Goal: Task Accomplishment & Management: Manage account settings

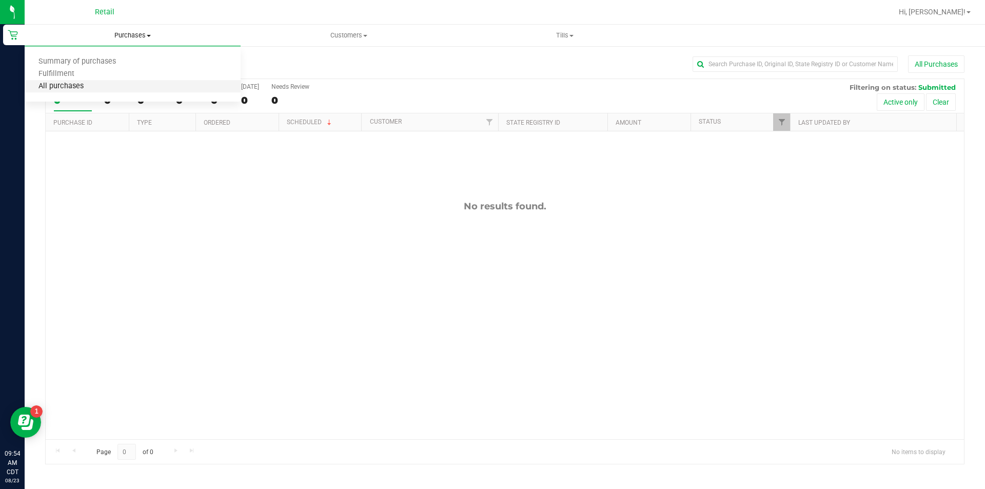
click at [77, 87] on span "All purchases" at bounding box center [61, 86] width 73 height 9
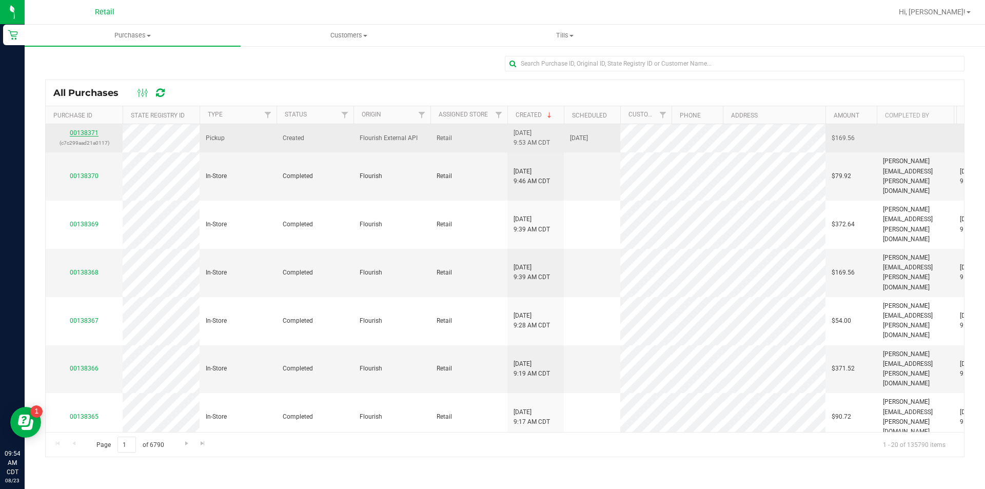
click at [84, 135] on link "00138371" at bounding box center [84, 132] width 29 height 7
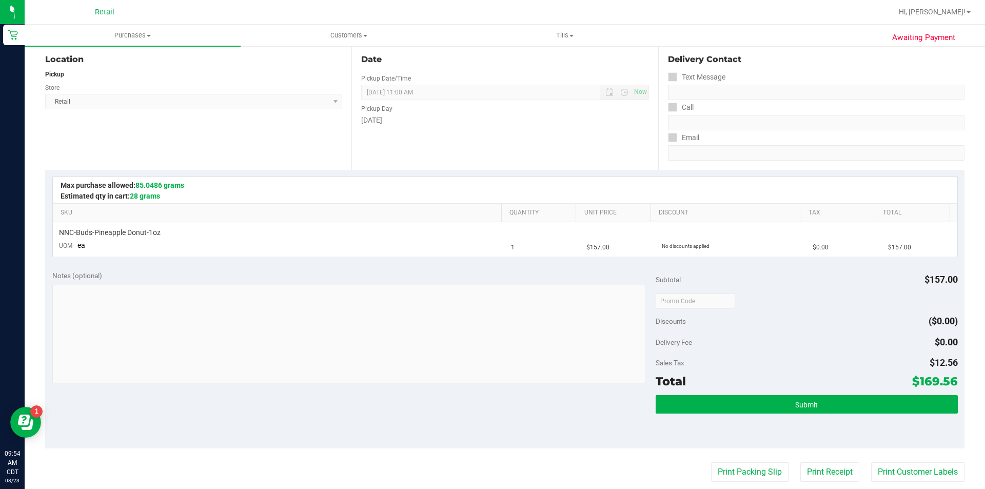
scroll to position [322, 0]
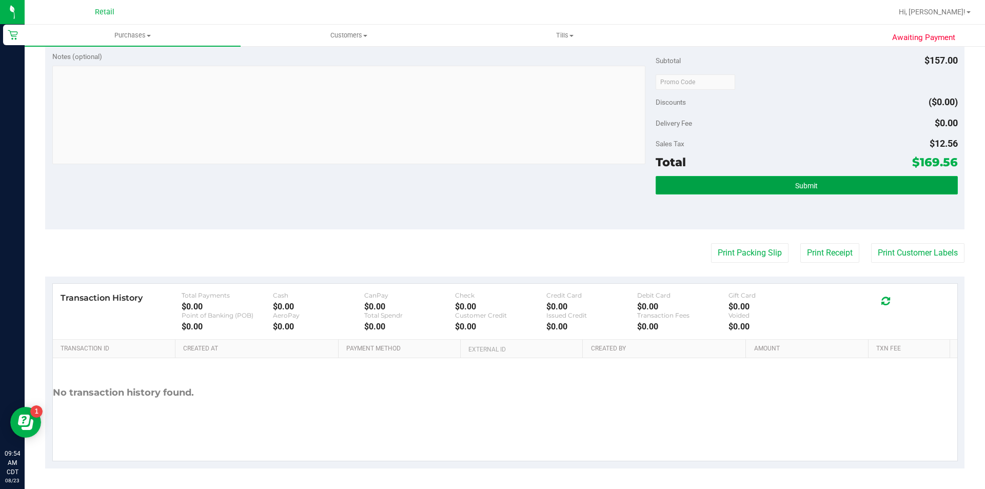
click at [795, 184] on span "Submit" at bounding box center [806, 186] width 23 height 8
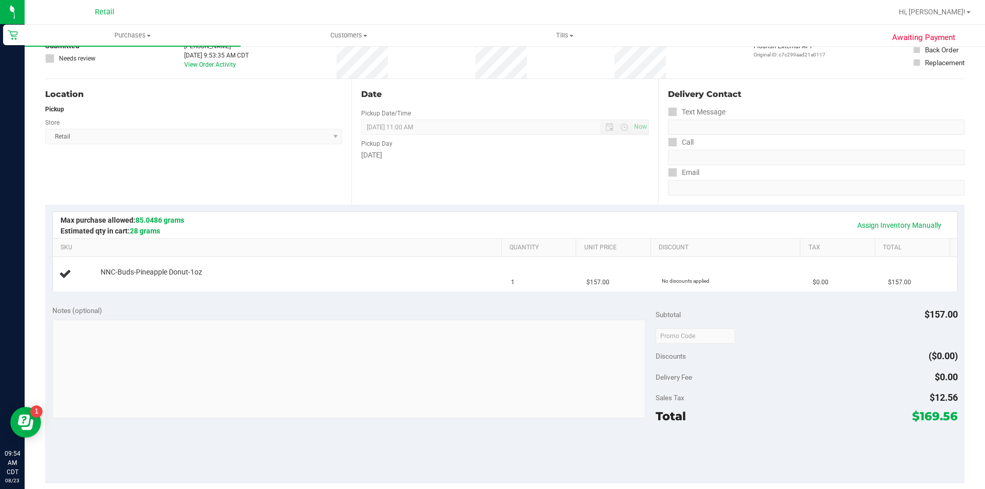
scroll to position [37, 0]
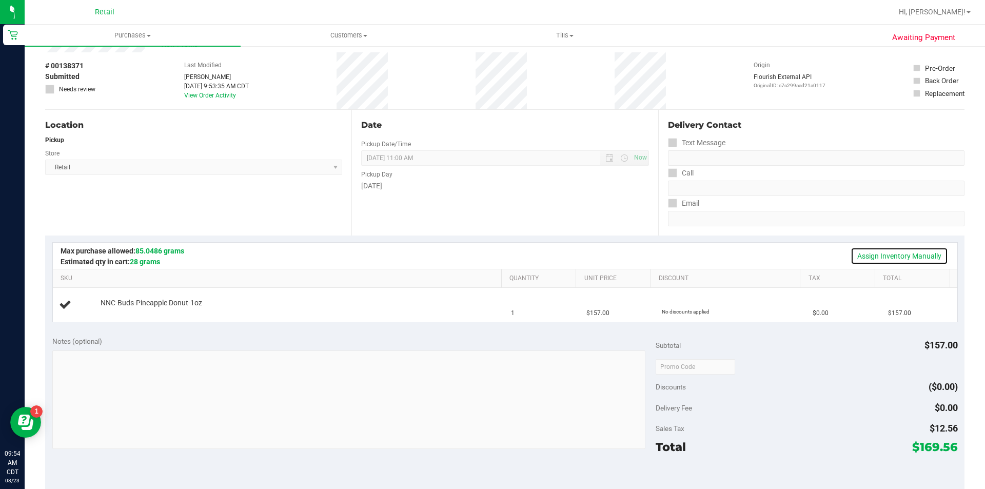
click at [874, 255] on link "Assign Inventory Manually" at bounding box center [899, 255] width 97 height 17
click at [124, 309] on link "Add Package" at bounding box center [119, 309] width 37 height 7
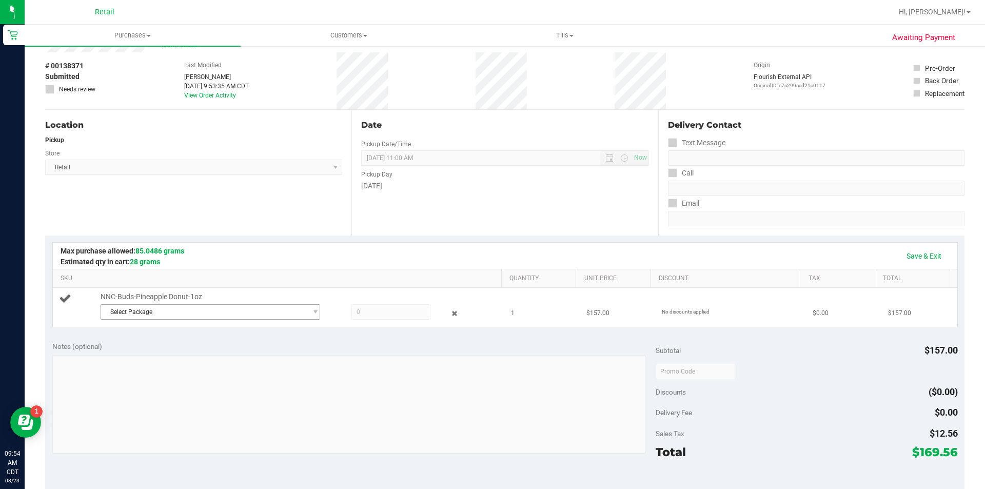
click at [143, 314] on span "Select Package" at bounding box center [204, 312] width 206 height 14
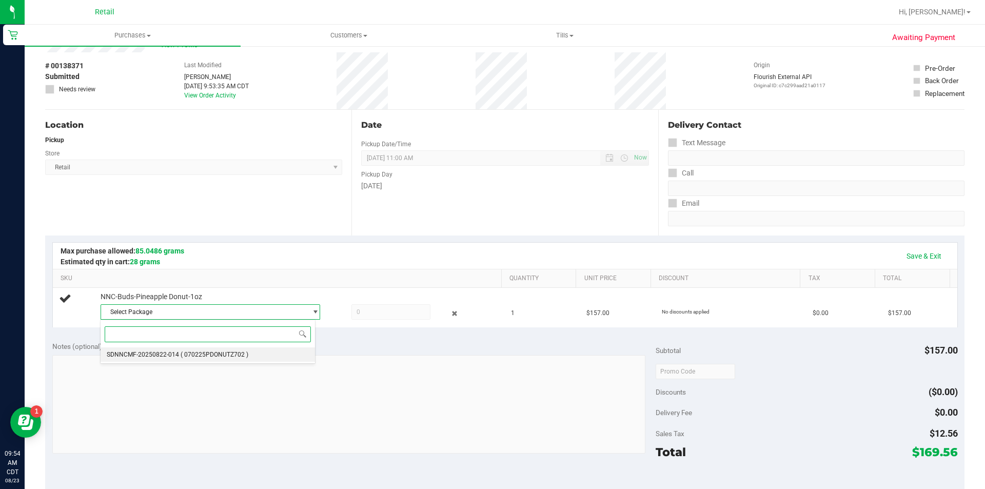
click at [229, 356] on span "( 070225PDONUTZ702 )" at bounding box center [215, 354] width 68 height 7
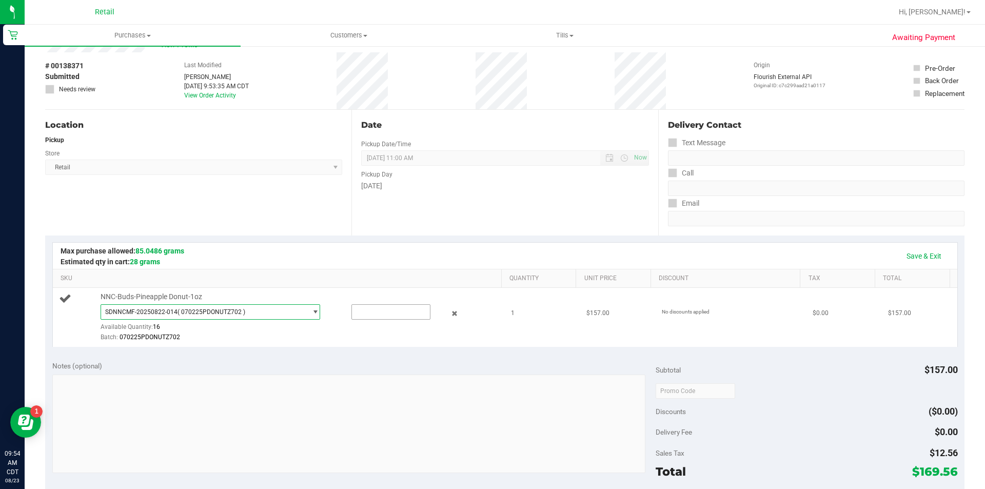
click at [368, 313] on input "text" at bounding box center [391, 312] width 78 height 14
type input "1"
click at [308, 346] on td "NNC-Buds-Pineapple Donut-1oz SDNNCMF-20250822-014 ( 070225PDONUTZ702 ) SDNNCMF-…" at bounding box center [279, 317] width 452 height 59
type input "1.0000"
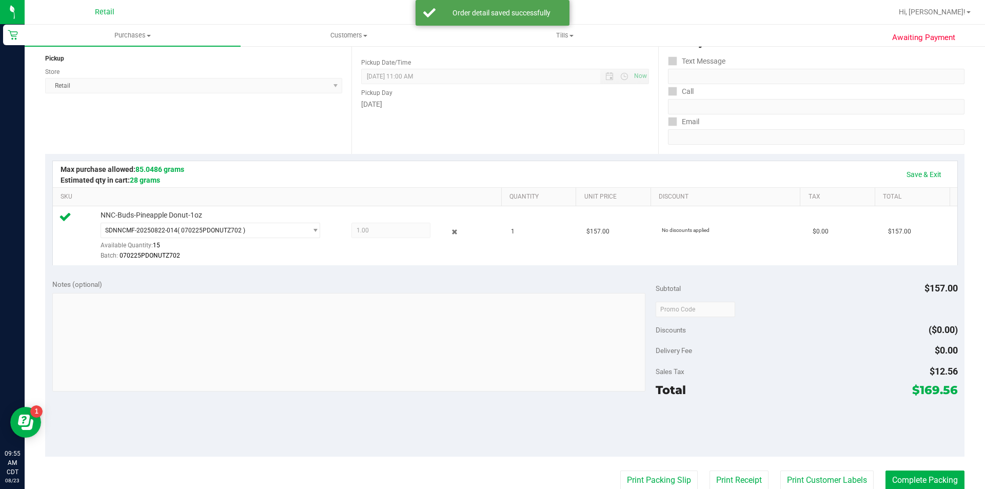
scroll to position [346, 0]
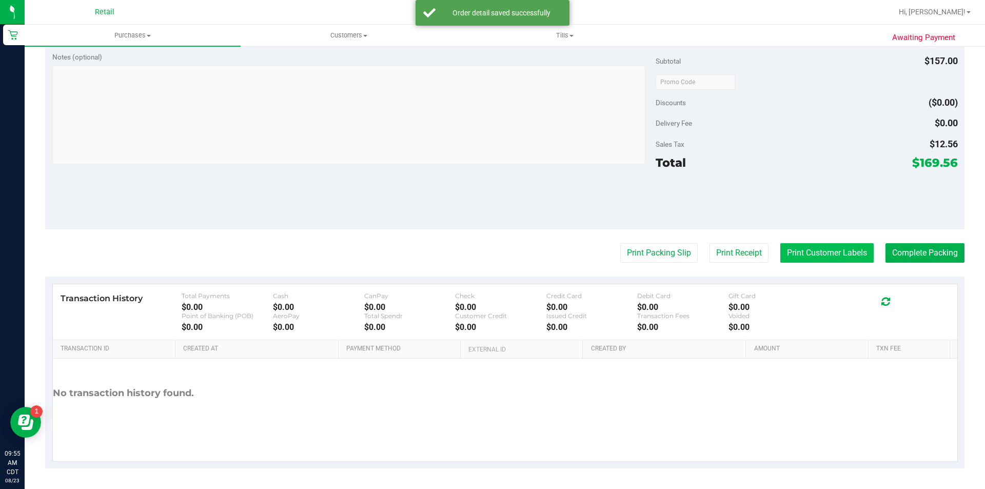
click at [810, 252] on button "Print Customer Labels" at bounding box center [826, 252] width 93 height 19
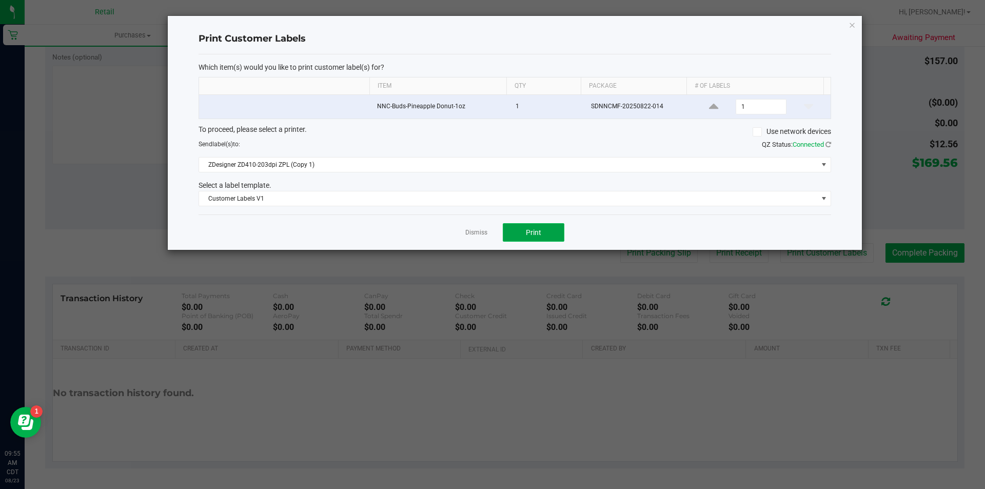
click at [535, 227] on button "Print" at bounding box center [534, 232] width 62 height 18
click at [852, 25] on icon "button" at bounding box center [852, 24] width 7 height 12
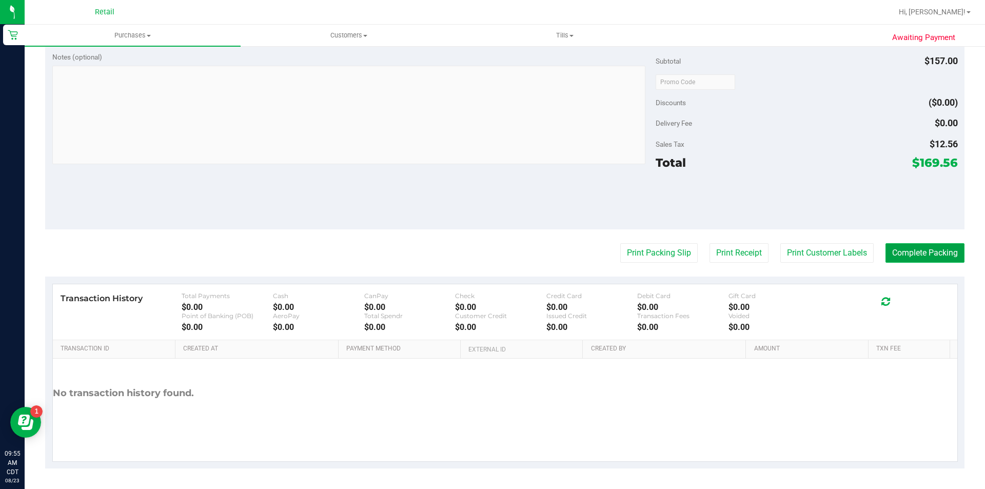
click at [905, 250] on button "Complete Packing" at bounding box center [924, 252] width 79 height 19
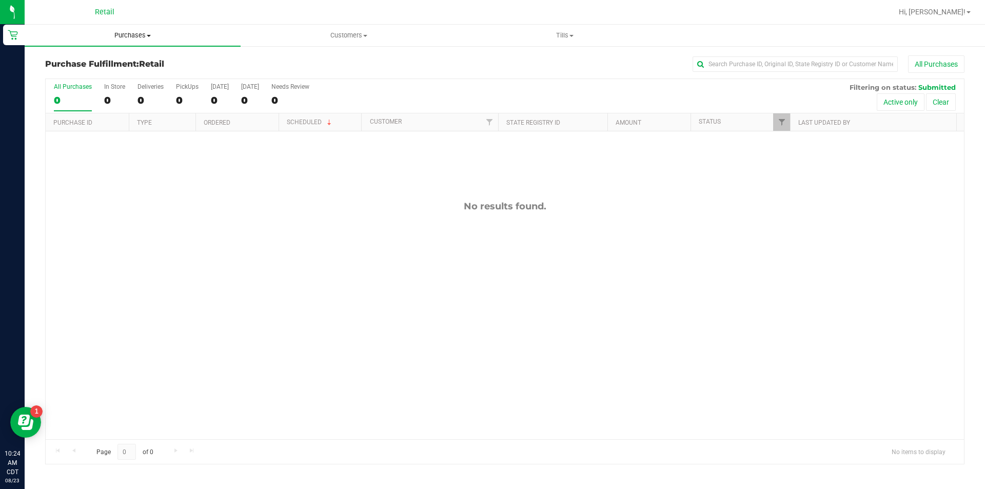
click at [149, 35] on span at bounding box center [149, 36] width 4 height 2
click at [80, 89] on span "All purchases" at bounding box center [61, 86] width 73 height 9
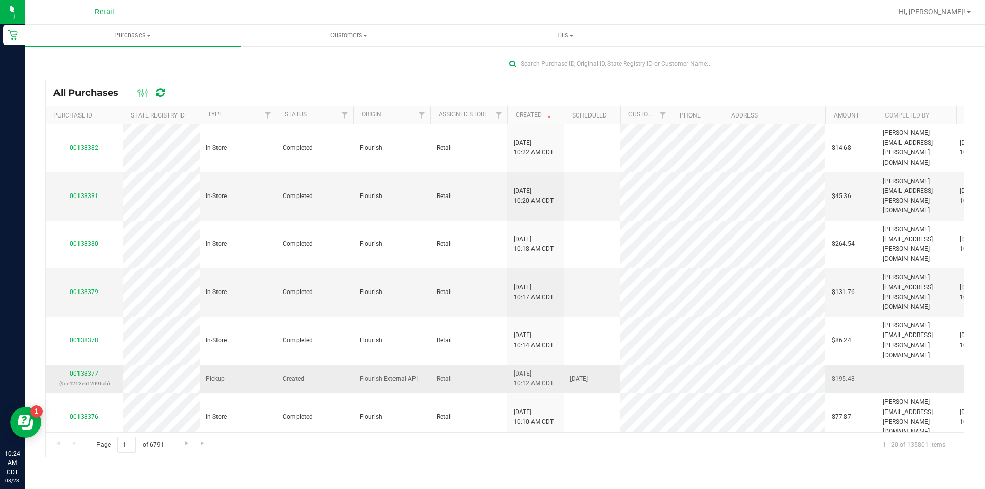
click at [90, 370] on link "00138377" at bounding box center [84, 373] width 29 height 7
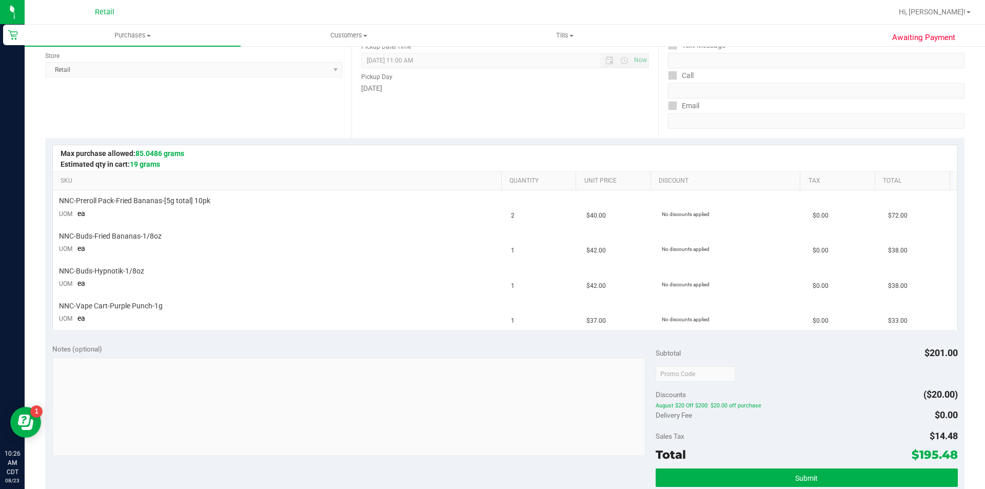
scroll to position [135, 0]
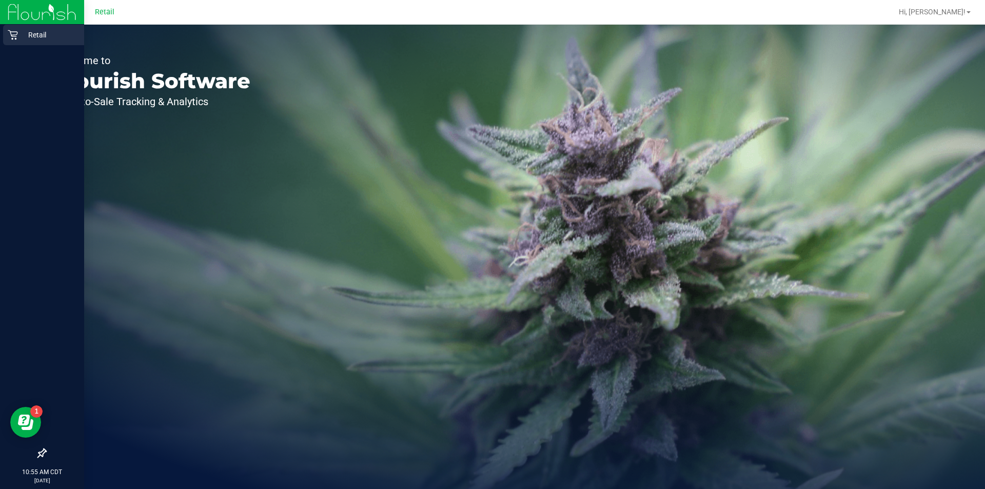
click at [21, 46] on link "Retail" at bounding box center [42, 36] width 84 height 22
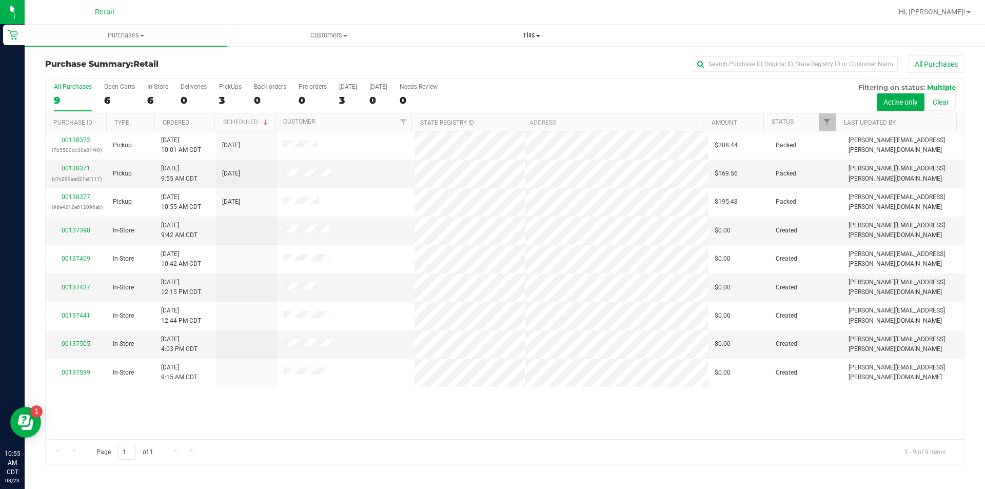
click at [539, 32] on span "Tills" at bounding box center [531, 35] width 202 height 9
click at [468, 59] on span "Manage tills" at bounding box center [464, 61] width 69 height 9
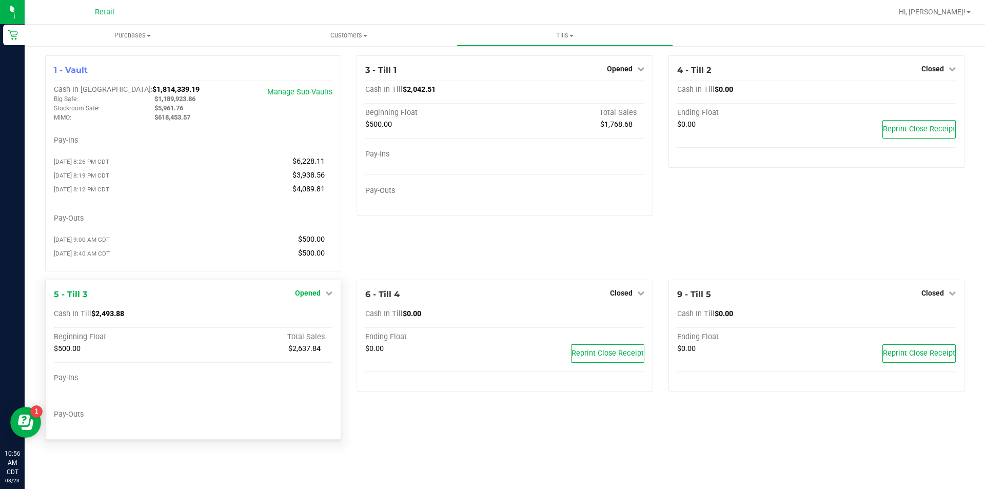
click at [328, 297] on icon at bounding box center [328, 292] width 7 height 7
click at [311, 318] on link "Close Till" at bounding box center [309, 314] width 28 height 8
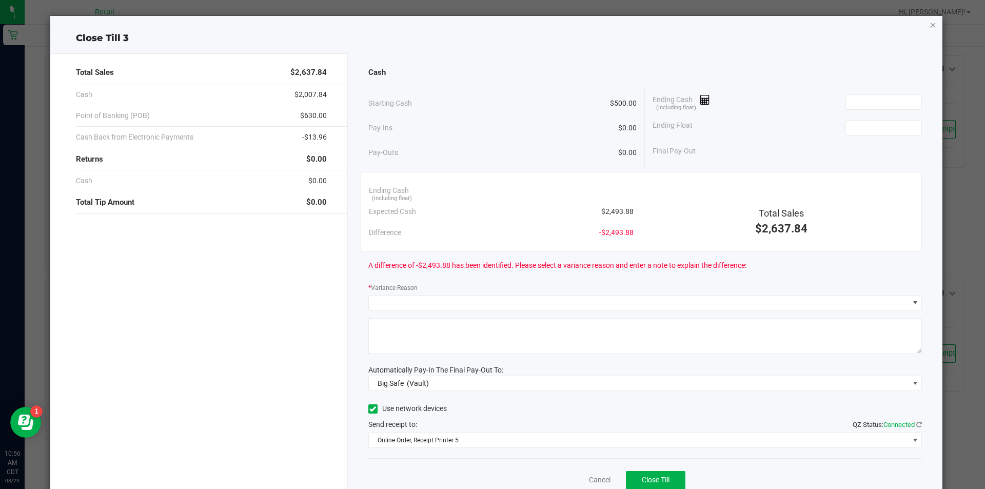
click at [930, 24] on icon "button" at bounding box center [933, 24] width 7 height 12
